Goal: Task Accomplishment & Management: Manage account settings

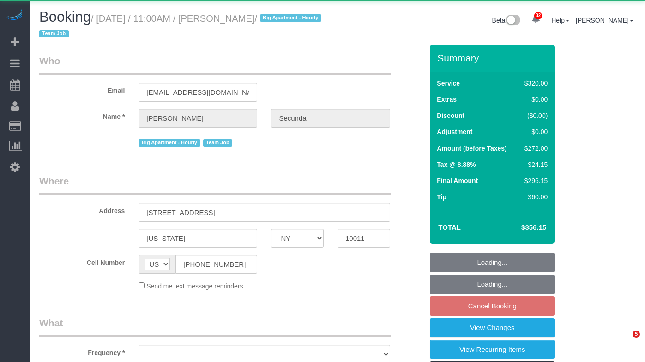
select select "NY"
select select "number:89"
select select "number:90"
select select "number:15"
select select "number:6"
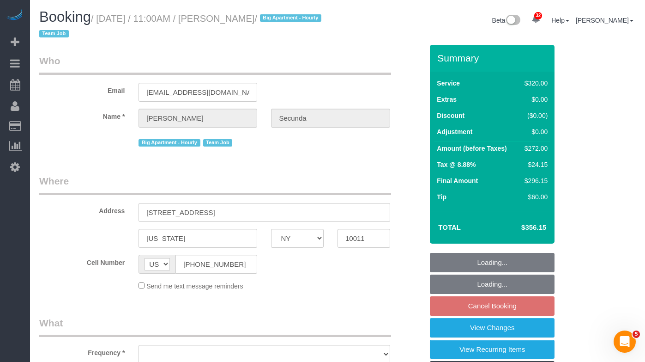
select select "object:1068"
select select "string:stripe-pm_1PydV54VGloSiKo7AVca8xIs"
select select "spot2"
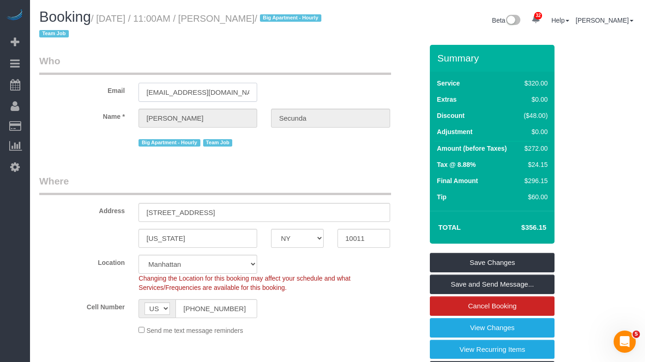
click at [207, 91] on input "[EMAIL_ADDRESS][DOMAIN_NAME]" at bounding box center [198, 92] width 119 height 19
click at [205, 25] on h1 "Booking / [DATE] / 11:00AM / [PERSON_NAME] / Big Apartment - [DEMOGRAPHIC_DATA]…" at bounding box center [185, 24] width 292 height 31
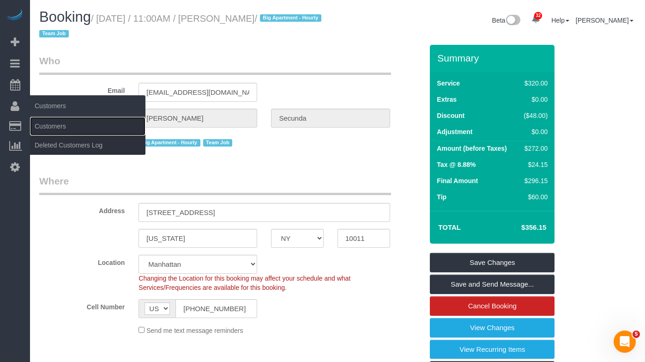
drag, startPoint x: 39, startPoint y: 124, endPoint x: 54, endPoint y: 113, distance: 18.5
click at [39, 124] on link "Customers" at bounding box center [88, 126] width 116 height 18
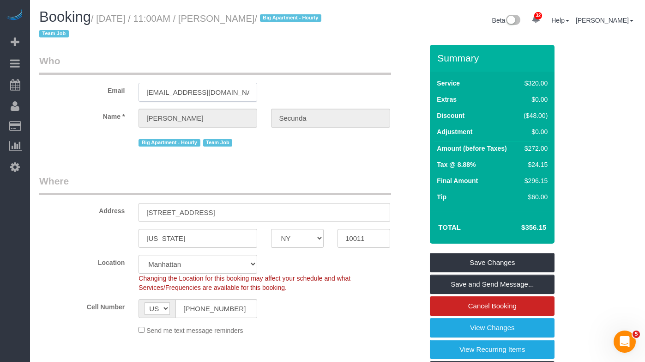
click at [192, 87] on input "[EMAIL_ADDRESS][DOMAIN_NAME]" at bounding box center [198, 92] width 119 height 19
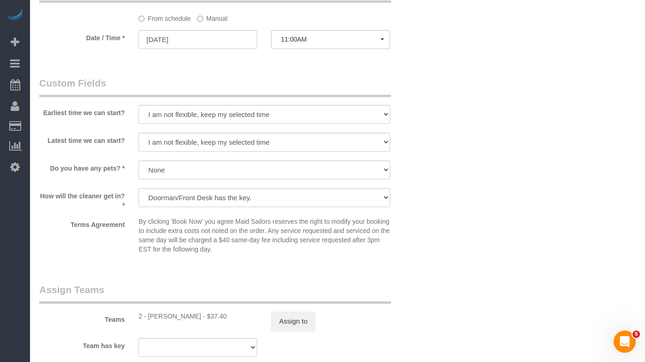
scroll to position [866, 0]
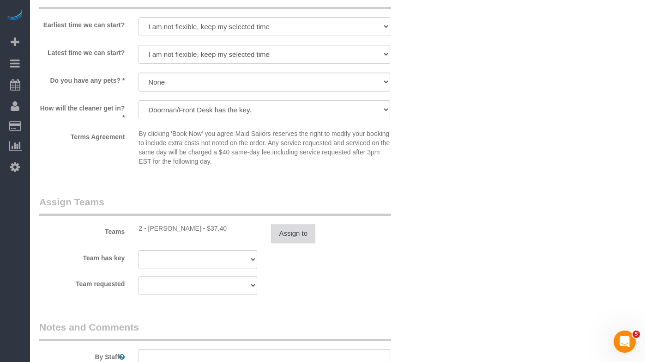
click at [292, 242] on button "Assign to" at bounding box center [293, 233] width 44 height 19
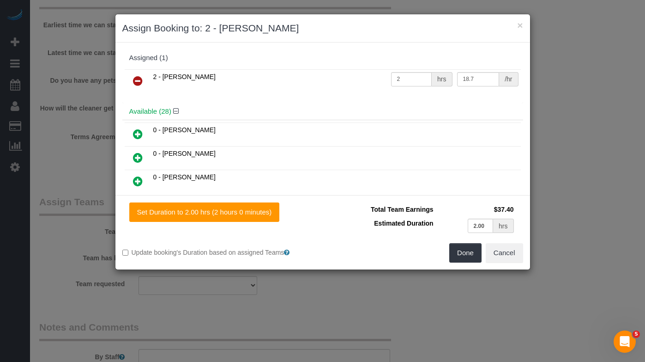
click at [138, 75] on icon at bounding box center [138, 80] width 10 height 11
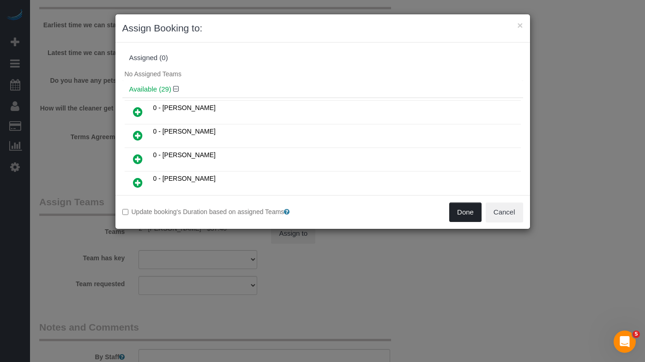
click at [466, 217] on button "Done" at bounding box center [466, 211] width 32 height 19
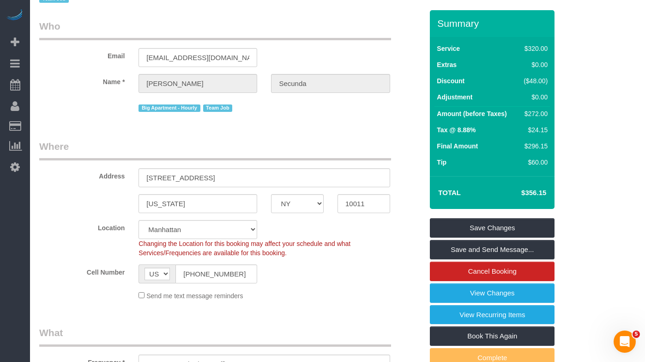
scroll to position [0, 0]
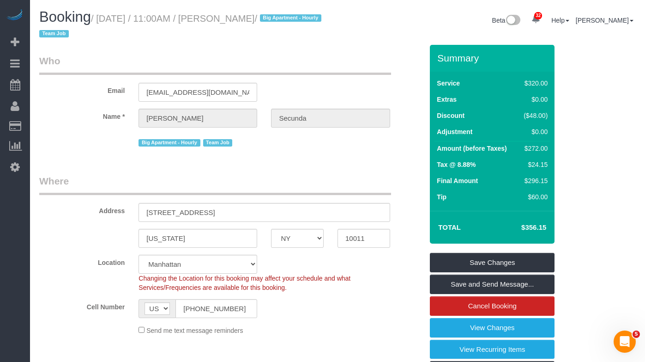
drag, startPoint x: 290, startPoint y: 18, endPoint x: 106, endPoint y: 21, distance: 183.4
click at [106, 21] on small "/ [DATE] / 11:00AM / [PERSON_NAME] / Big Apartment - [DEMOGRAPHIC_DATA] Team Job" at bounding box center [181, 26] width 285 height 26
copy small "[DATE] / 11:00AM / [PERSON_NAME]"
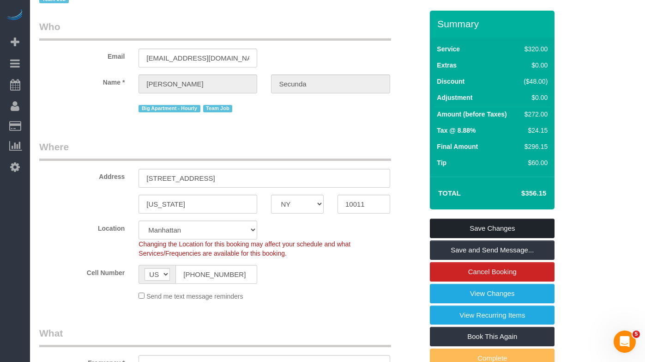
scroll to position [33, 0]
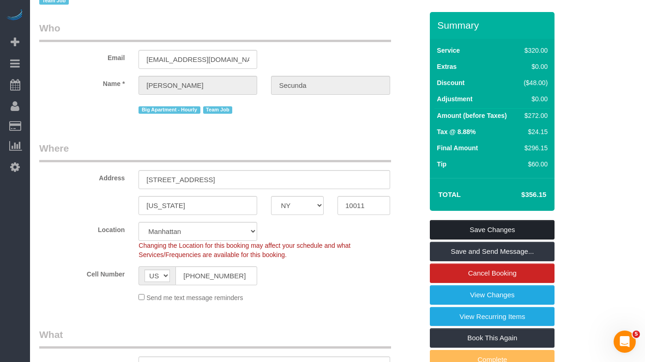
click at [441, 229] on link "Save Changes" at bounding box center [492, 229] width 125 height 19
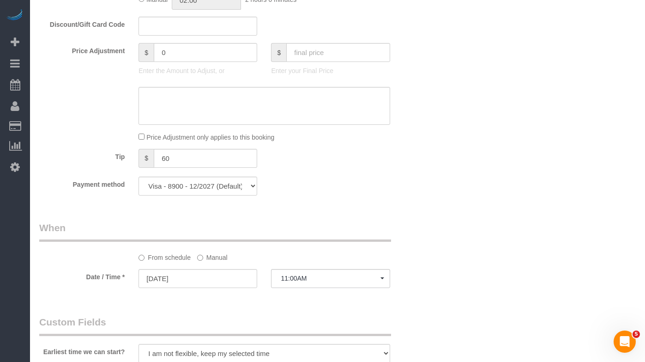
scroll to position [620, 0]
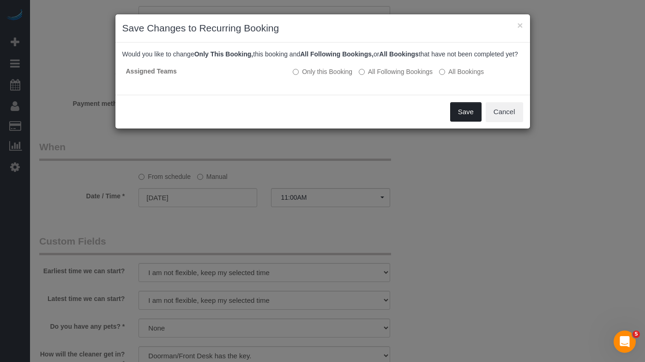
click at [462, 120] on button "Save" at bounding box center [465, 111] width 31 height 19
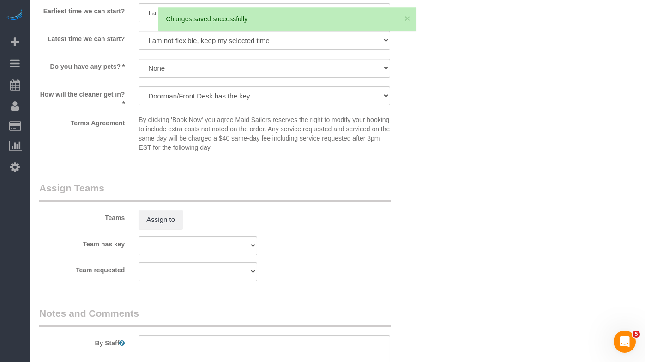
scroll to position [964, 0]
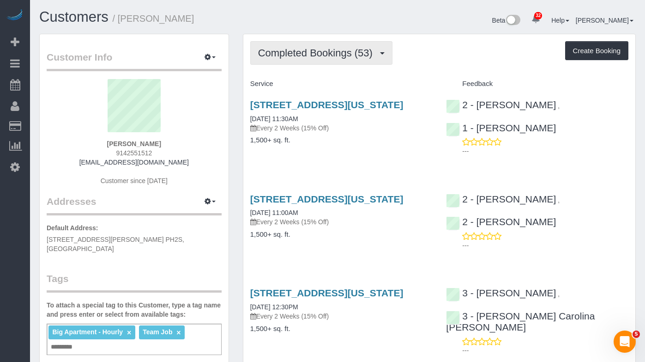
click at [294, 56] on span "Completed Bookings (53)" at bounding box center [317, 53] width 119 height 12
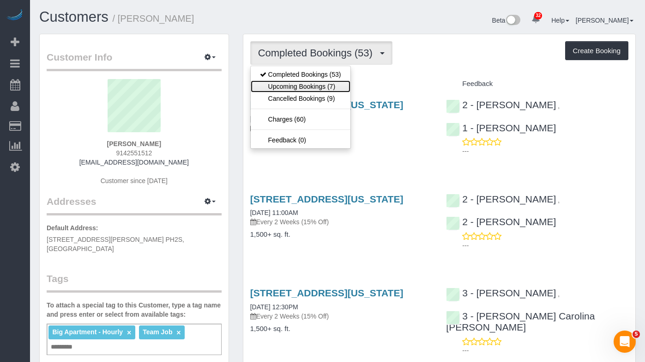
click at [293, 81] on link "Upcoming Bookings (7)" at bounding box center [301, 86] width 100 height 12
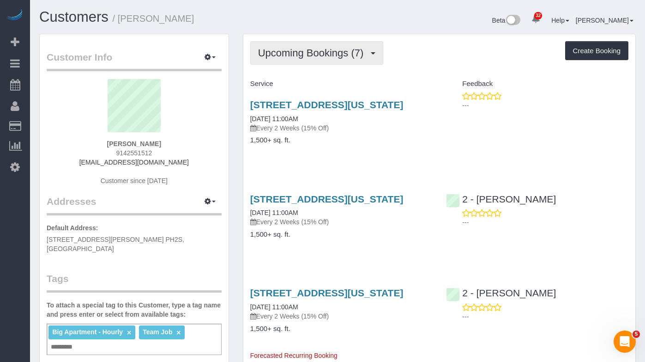
click at [326, 61] on button "Upcoming Bookings (7)" at bounding box center [317, 53] width 134 height 24
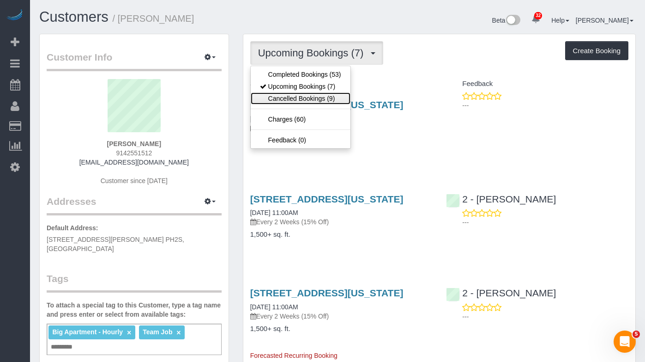
click at [312, 98] on link "Cancelled Bookings (9)" at bounding box center [301, 98] width 100 height 12
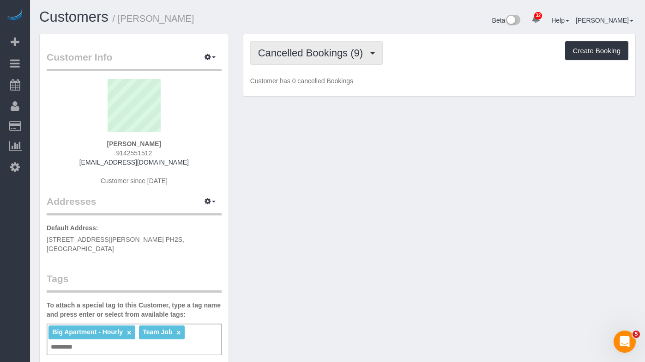
click at [326, 63] on button "Cancelled Bookings (9)" at bounding box center [316, 53] width 133 height 24
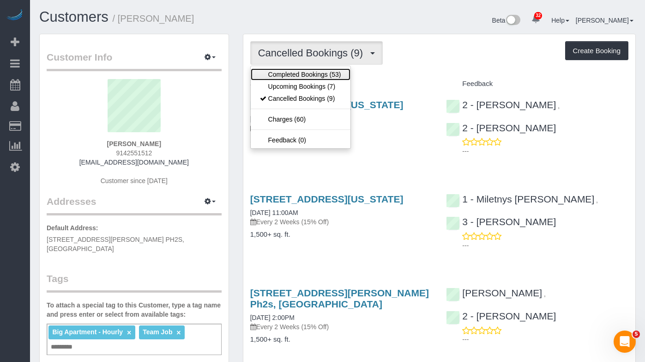
click at [318, 77] on link "Completed Bookings (53)" at bounding box center [301, 74] width 100 height 12
